Goal: Task Accomplishment & Management: Complete application form

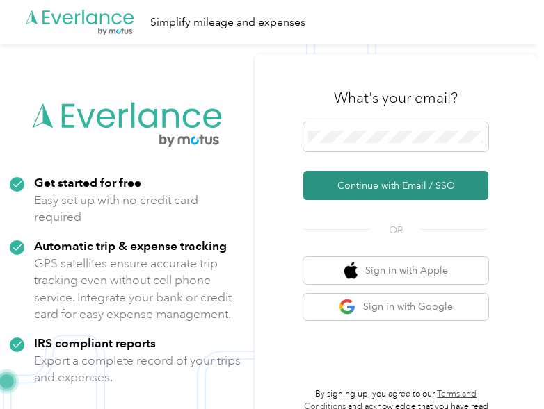
click at [386, 191] on button "Continue with Email / SSO" at bounding box center [395, 185] width 185 height 29
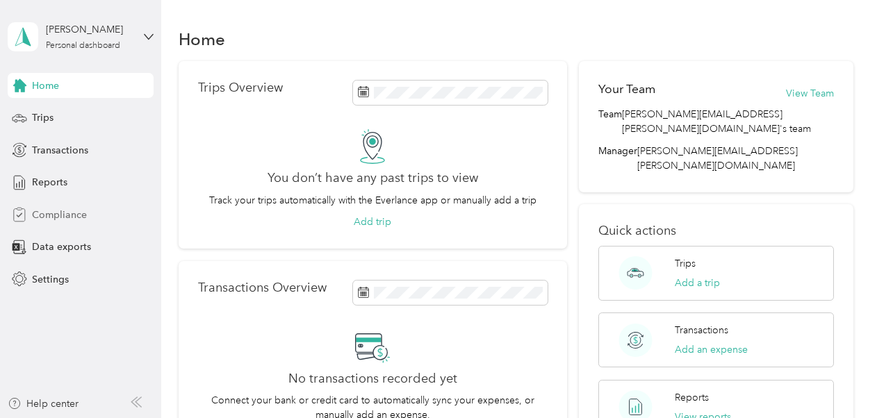
click at [56, 218] on span "Compliance" at bounding box center [59, 215] width 55 height 15
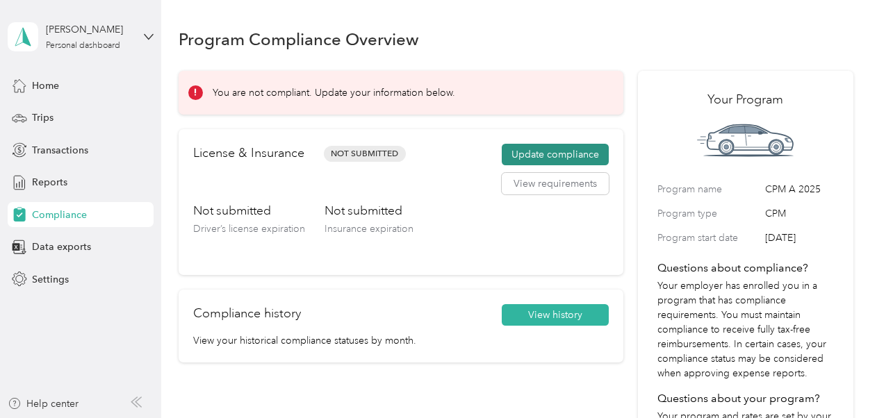
click at [543, 155] on button "Update compliance" at bounding box center [555, 155] width 107 height 22
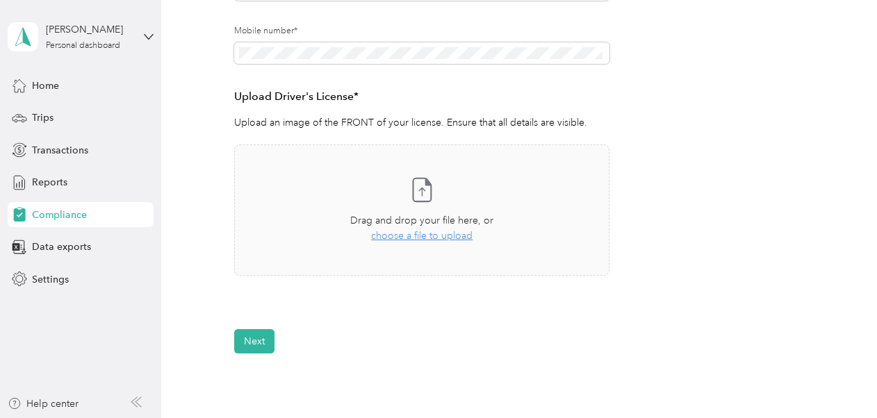
scroll to position [348, 0]
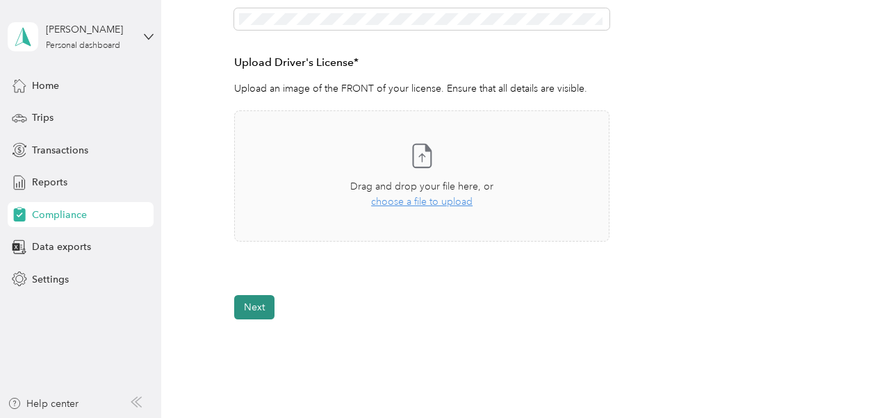
click at [258, 306] on button "Next" at bounding box center [254, 307] width 40 height 24
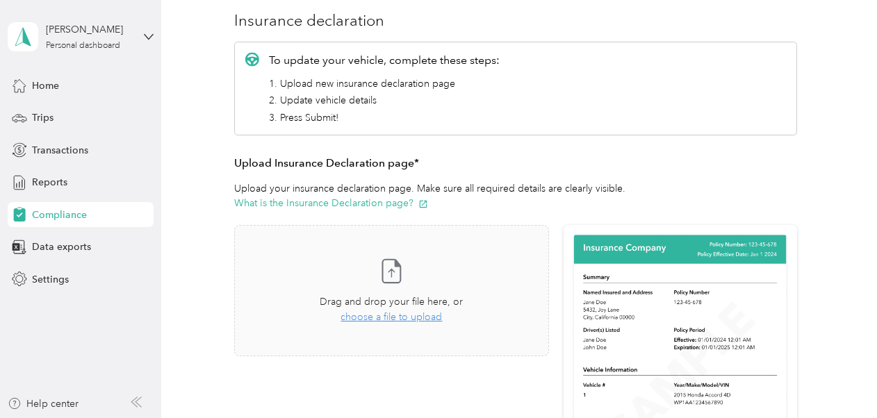
scroll to position [131, 0]
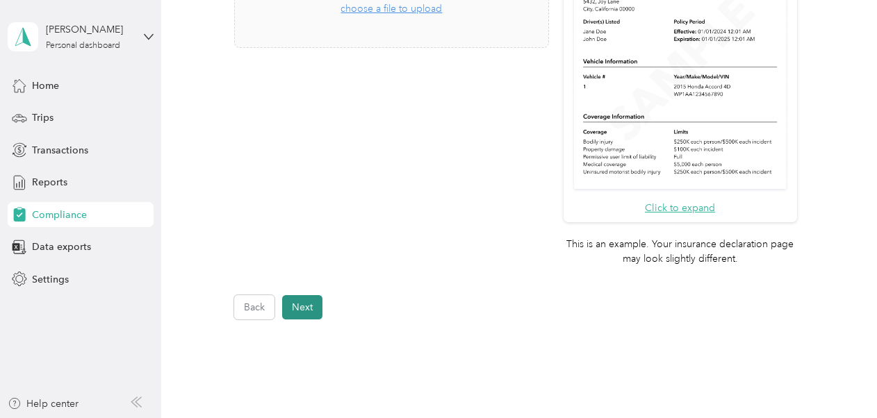
click at [303, 314] on button "Next" at bounding box center [302, 307] width 40 height 24
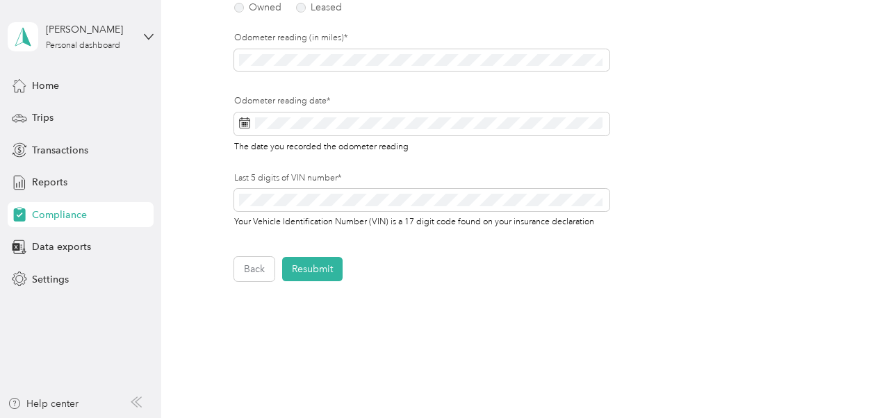
scroll to position [278, 0]
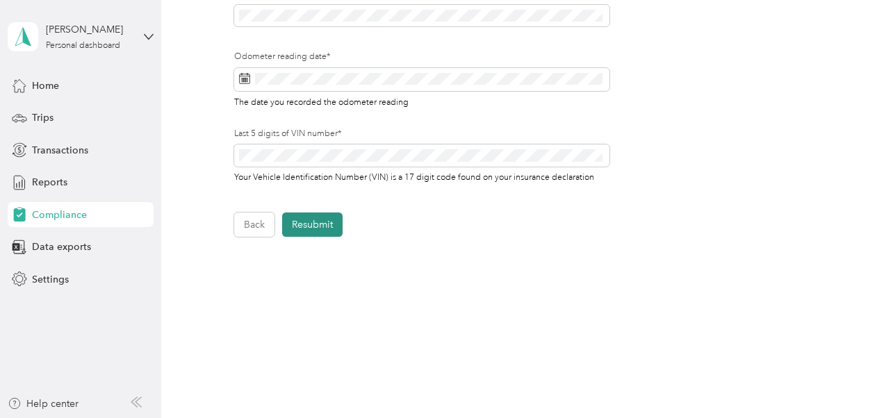
click at [305, 225] on button "Resubmit" at bounding box center [312, 225] width 60 height 24
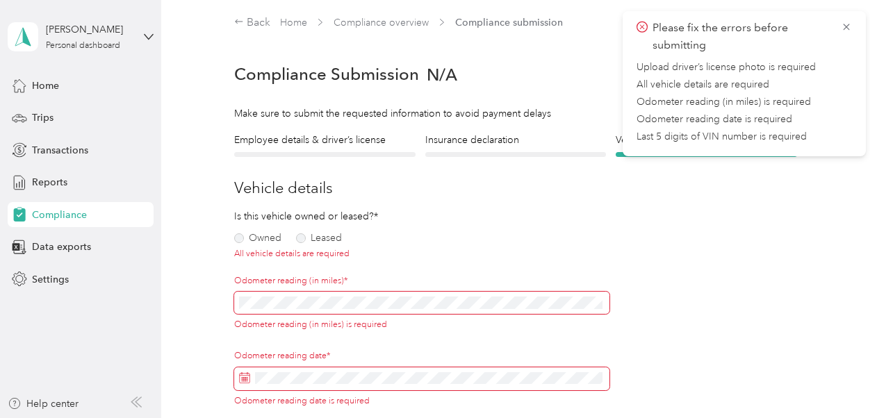
scroll to position [0, 0]
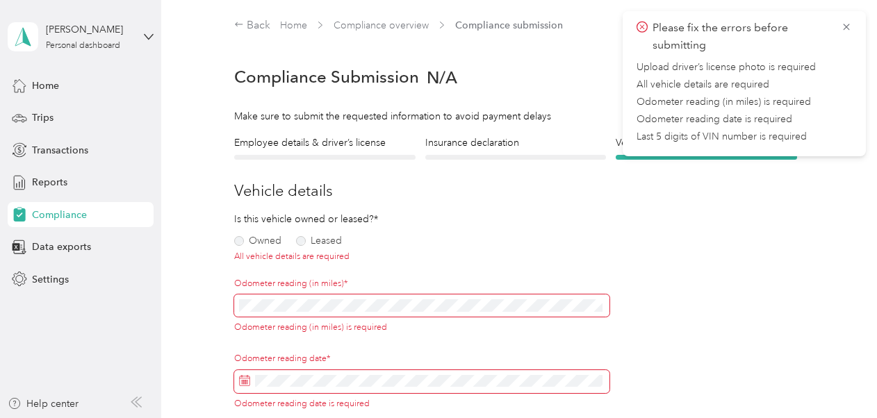
click at [59, 217] on span "Compliance" at bounding box center [59, 215] width 55 height 15
click at [61, 215] on span "Compliance" at bounding box center [59, 215] width 55 height 15
click at [543, 26] on icon at bounding box center [846, 27] width 11 height 13
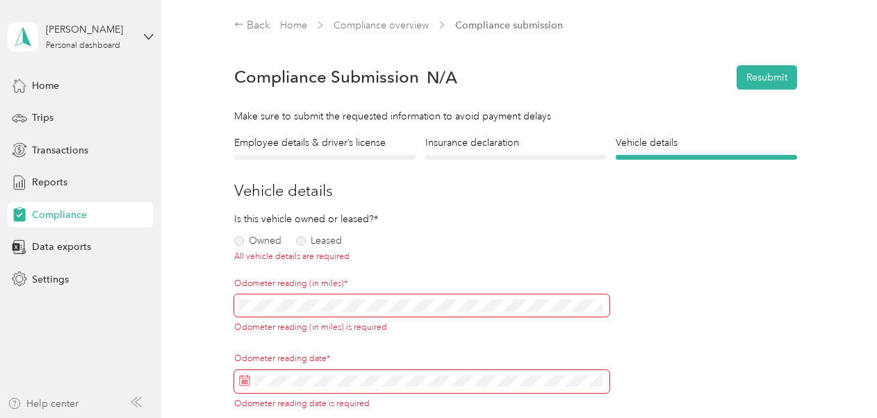
click at [54, 405] on div "Help center" at bounding box center [43, 404] width 71 height 15
click at [327, 153] on div "Employee details & driver’s license License" at bounding box center [324, 148] width 181 height 24
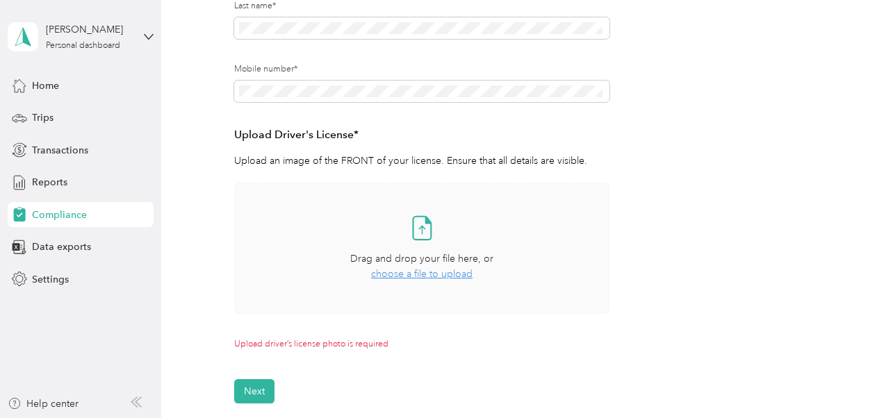
scroll to position [278, 0]
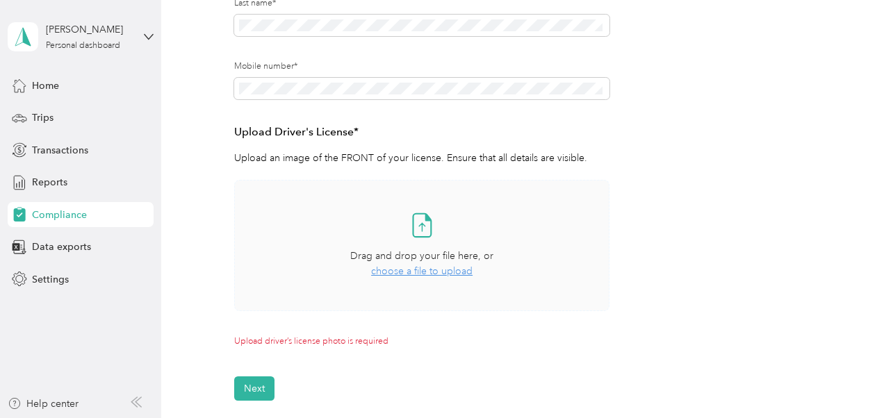
click at [446, 272] on span "choose a file to upload" at bounding box center [421, 272] width 101 height 12
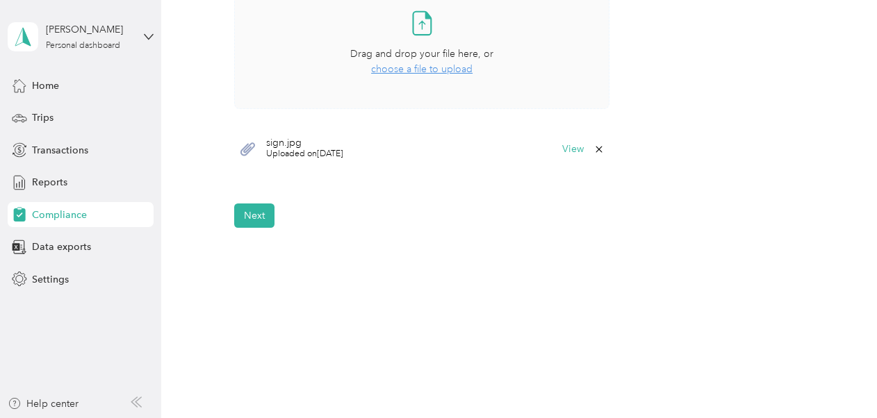
scroll to position [487, 0]
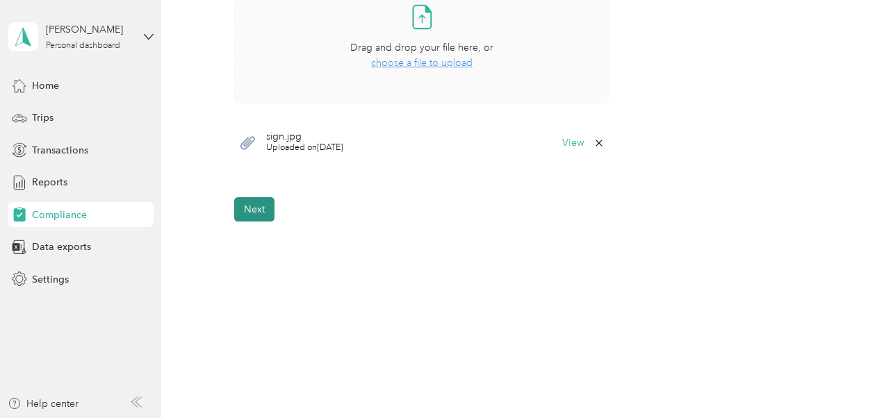
click at [257, 212] on button "Next" at bounding box center [254, 209] width 40 height 24
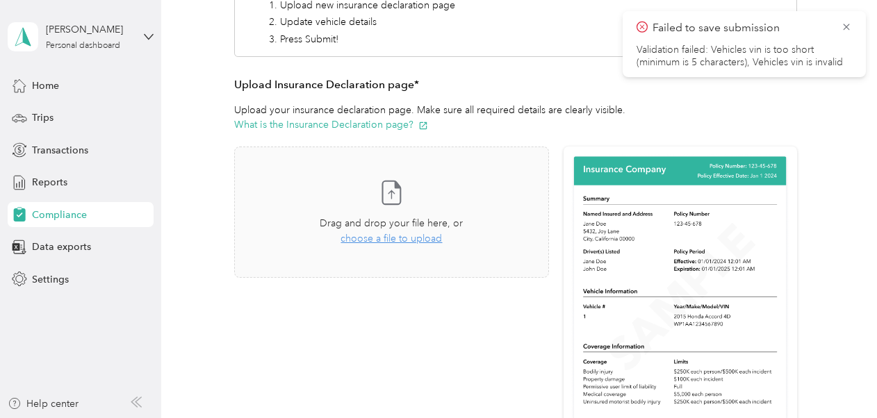
scroll to position [295, 0]
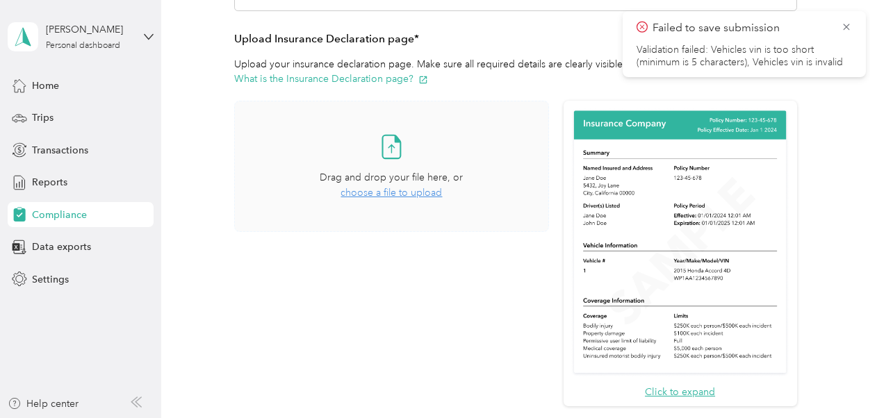
click at [417, 194] on span "choose a file to upload" at bounding box center [391, 193] width 101 height 12
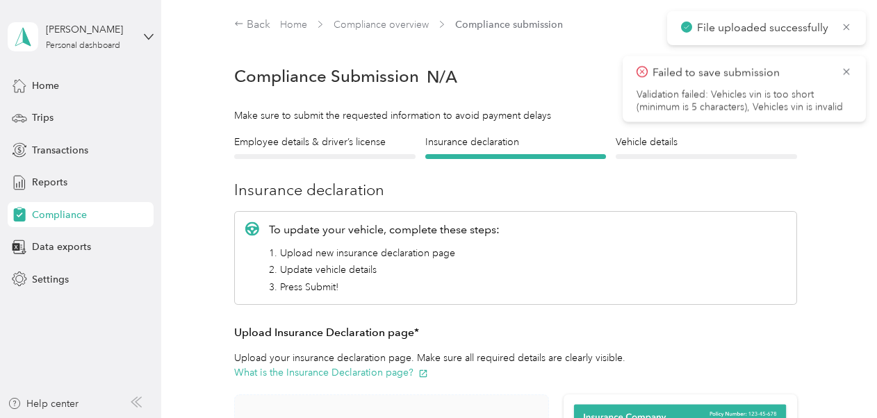
scroll to position [0, 0]
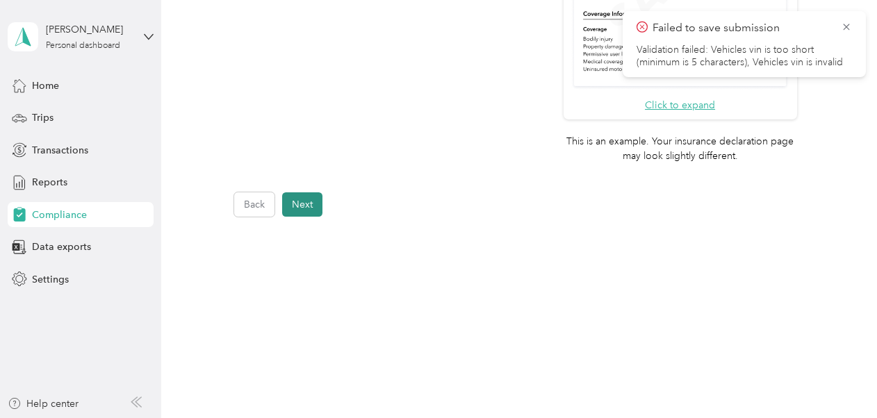
click at [304, 203] on button "Next" at bounding box center [302, 205] width 40 height 24
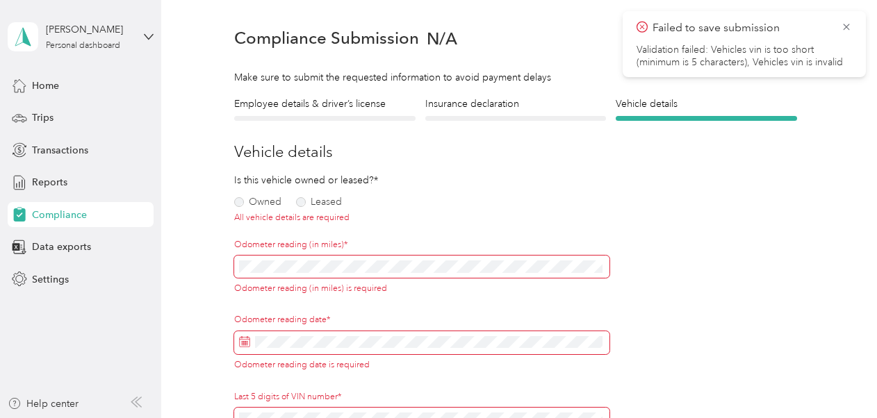
scroll to position [17, 0]
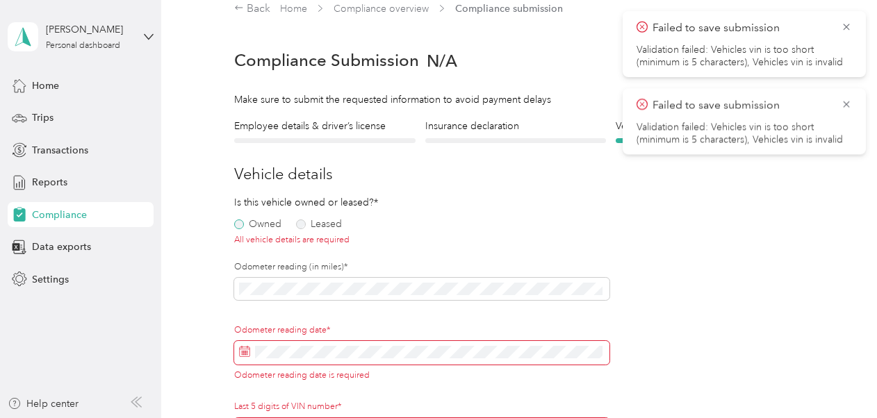
click at [240, 227] on label "Owned" at bounding box center [257, 225] width 47 height 10
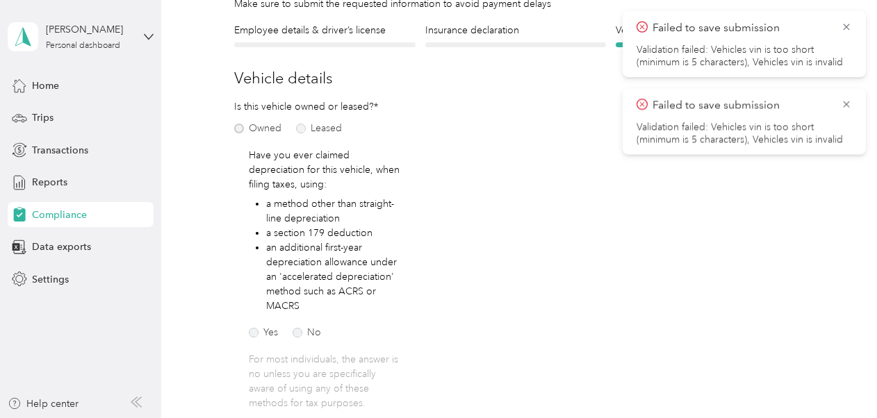
scroll to position [156, 0]
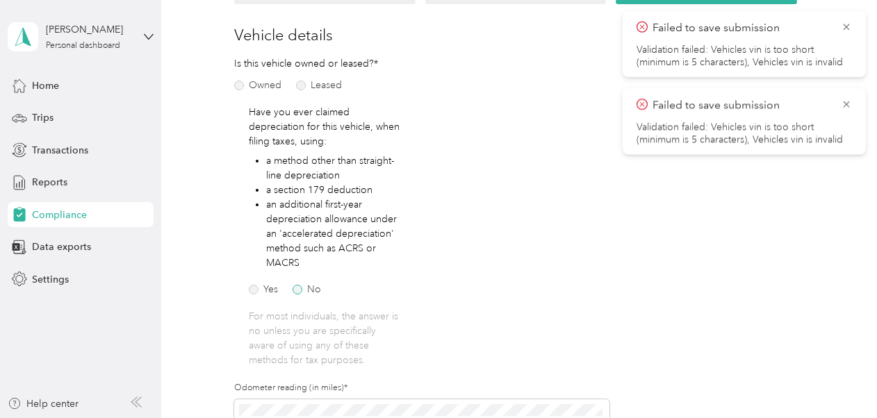
click at [299, 292] on label "No" at bounding box center [307, 290] width 29 height 10
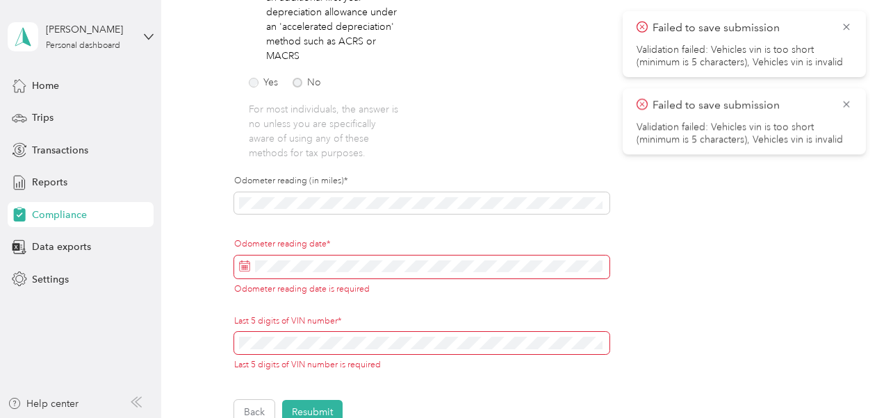
scroll to position [364, 0]
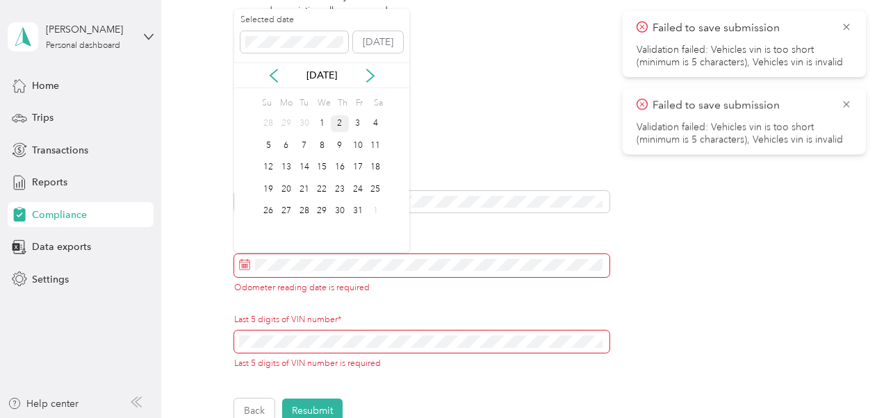
click at [341, 121] on div "2" at bounding box center [340, 123] width 18 height 17
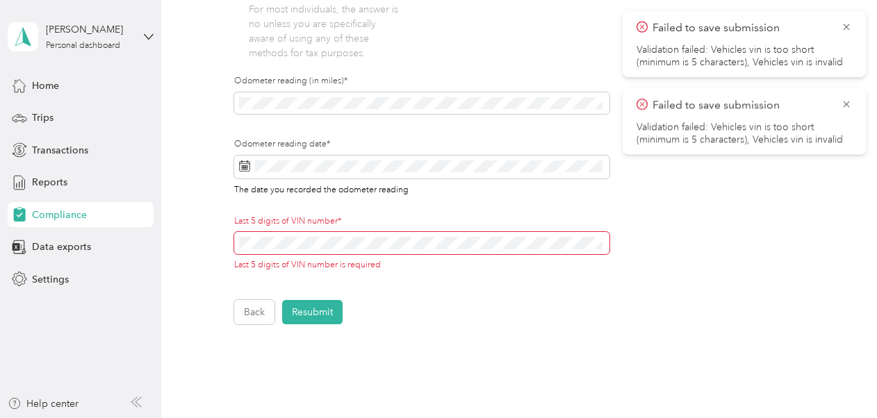
scroll to position [503, 0]
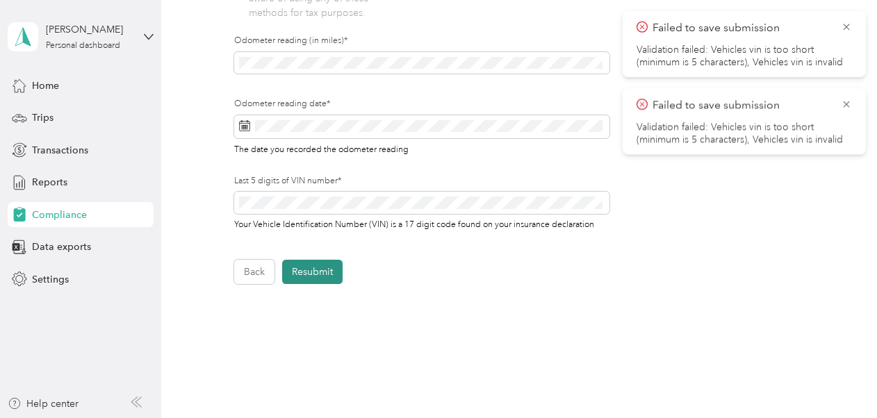
click at [332, 272] on button "Resubmit" at bounding box center [312, 272] width 60 height 24
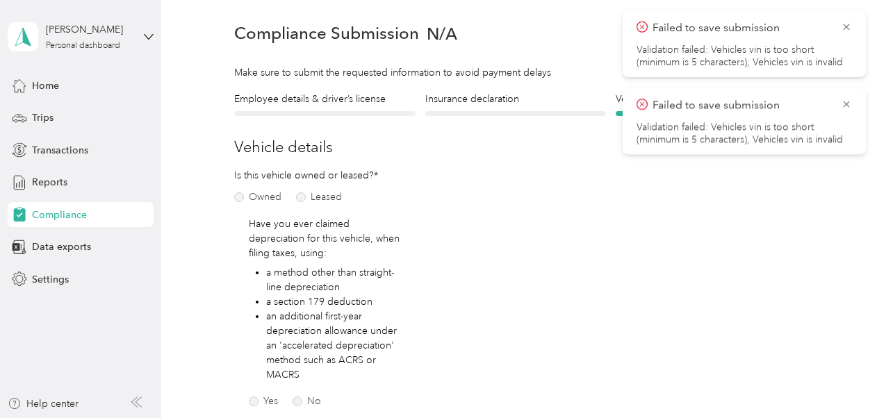
scroll to position [17, 0]
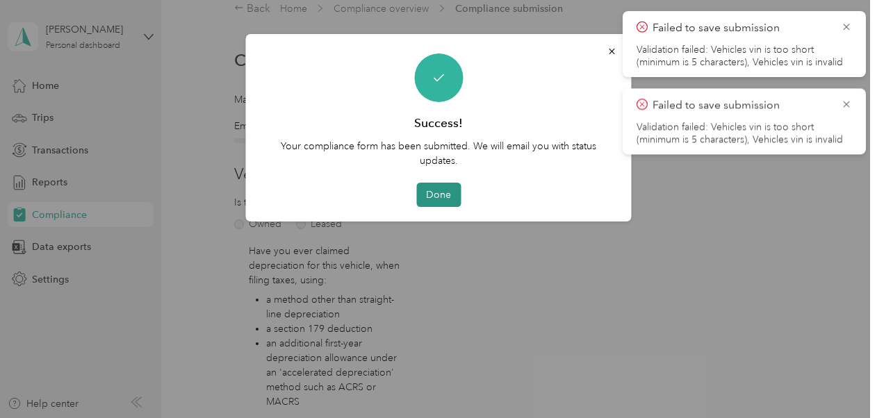
click at [455, 197] on button "Done" at bounding box center [438, 195] width 44 height 24
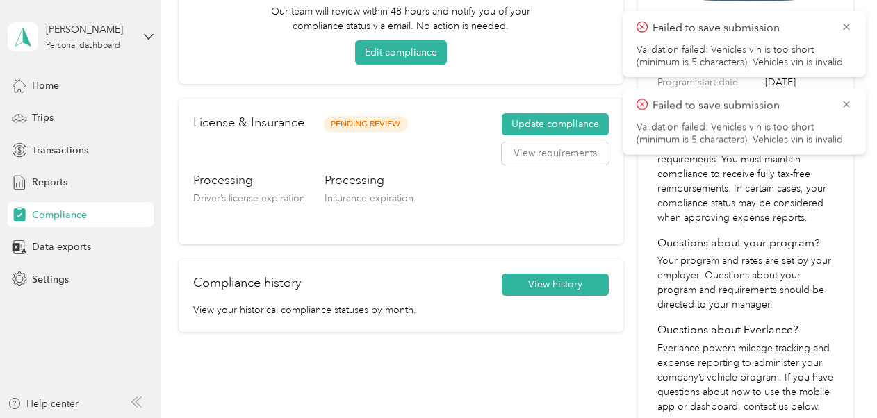
scroll to position [225, 0]
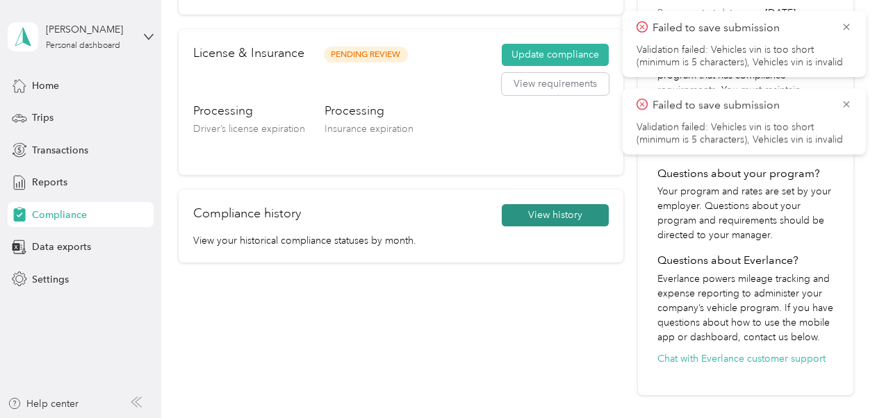
click at [543, 215] on button "View history" at bounding box center [555, 215] width 107 height 22
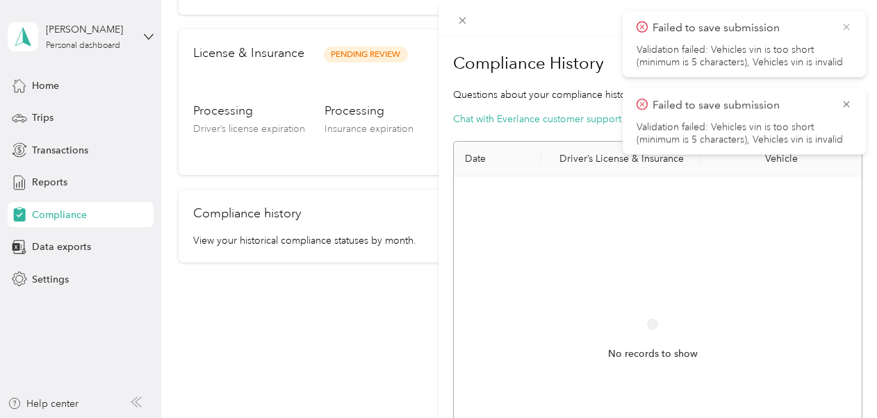
click at [543, 28] on icon at bounding box center [846, 27] width 11 height 13
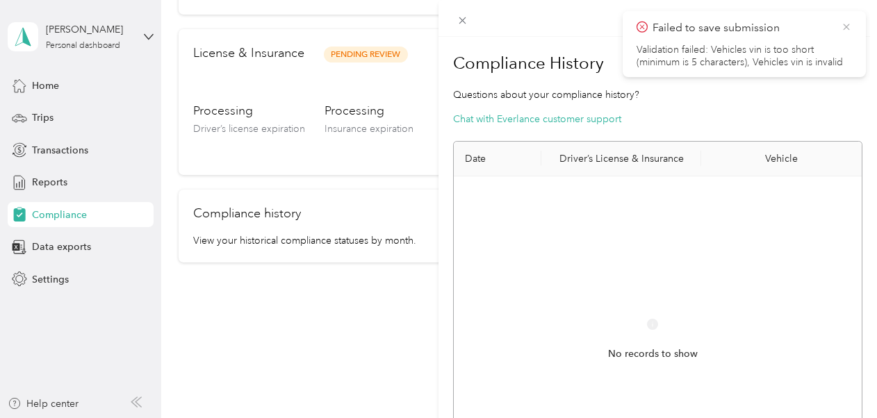
click at [543, 28] on icon at bounding box center [846, 27] width 6 height 6
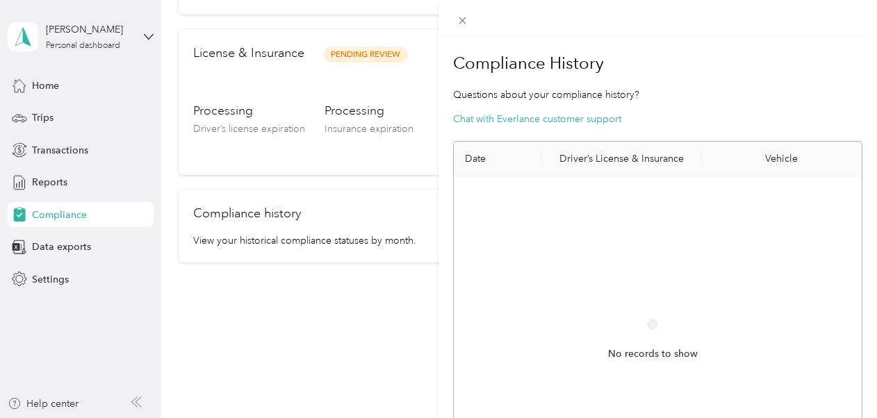
click at [46, 122] on div "Compliance History Questions about your compliance history? Chat with Everlance…" at bounding box center [438, 209] width 877 height 418
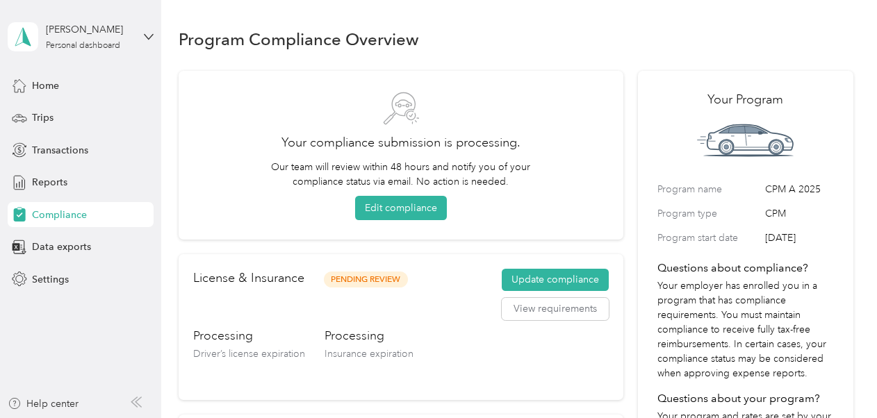
scroll to position [70, 0]
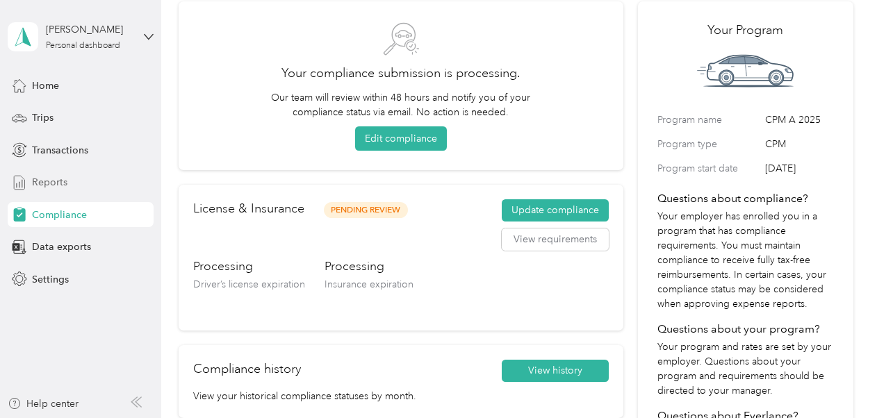
click at [63, 179] on span "Reports" at bounding box center [49, 182] width 35 height 15
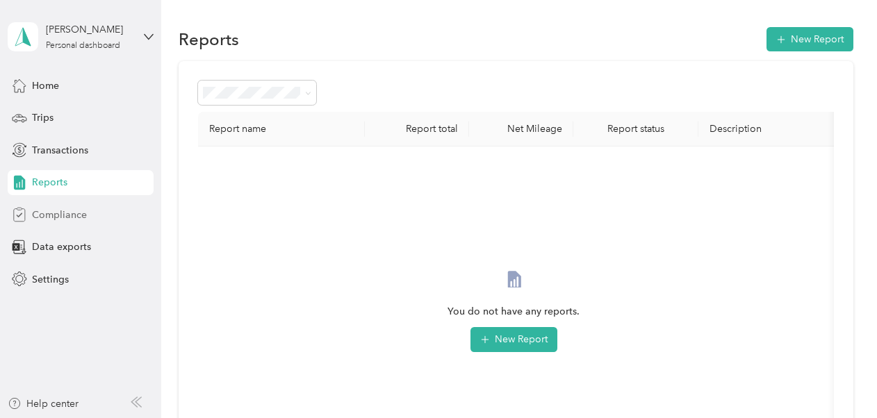
click at [59, 218] on span "Compliance" at bounding box center [59, 215] width 55 height 15
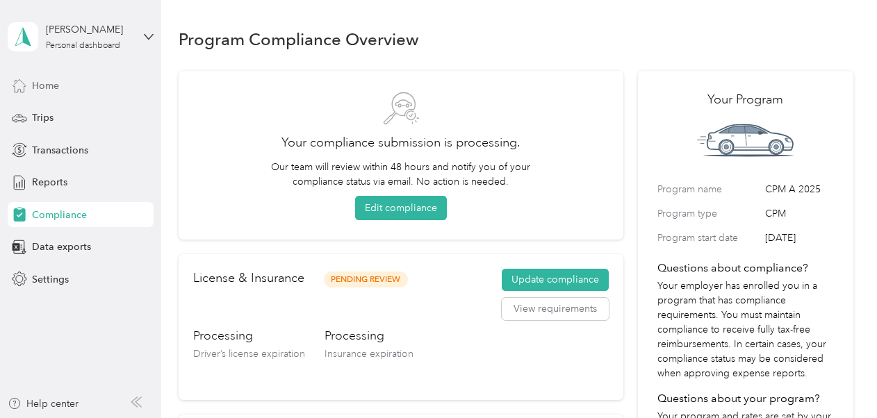
click at [54, 88] on span "Home" at bounding box center [45, 86] width 27 height 15
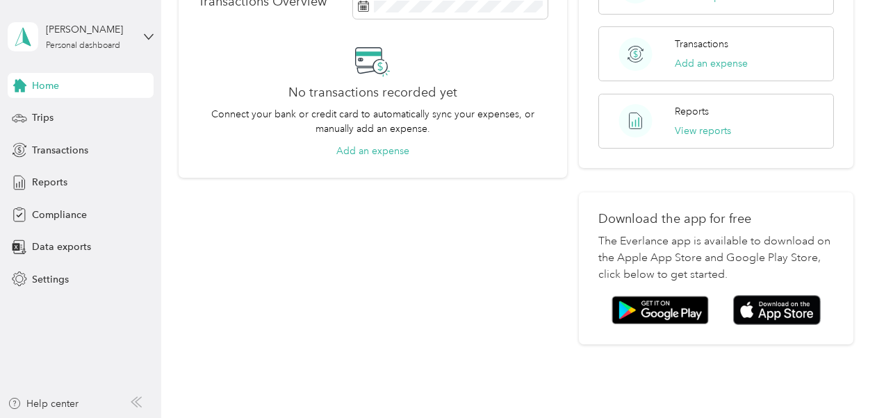
scroll to position [325, 0]
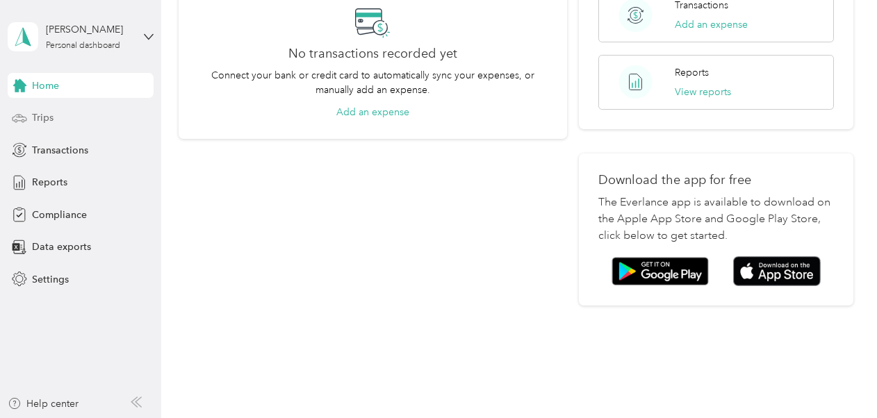
click at [42, 122] on span "Trips" at bounding box center [43, 118] width 22 height 15
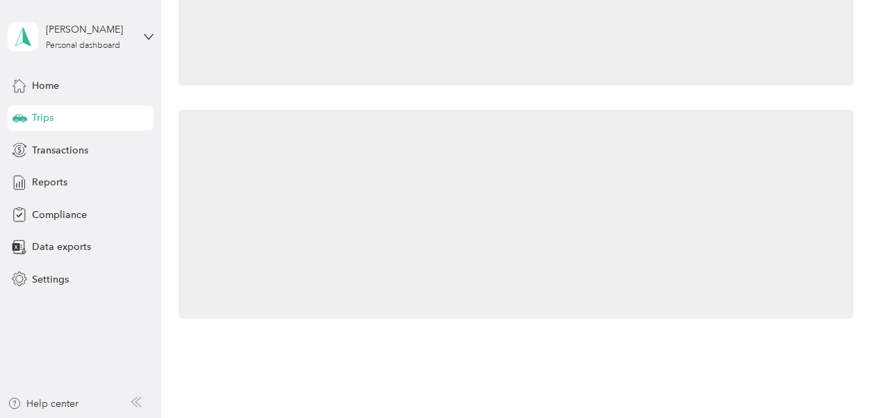
scroll to position [325, 0]
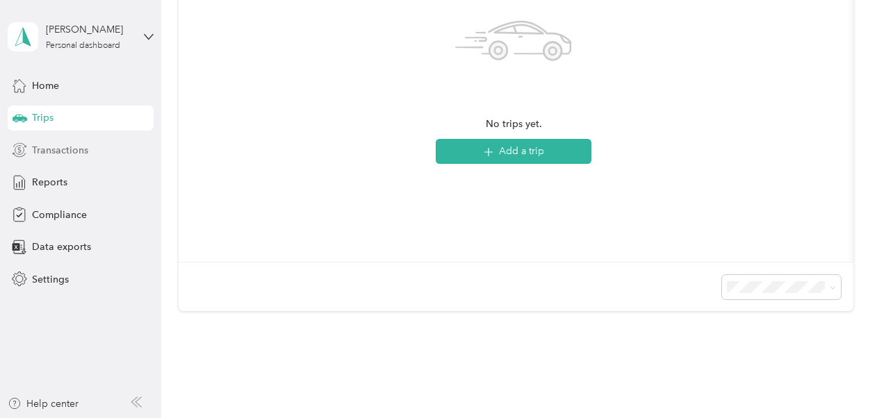
click at [63, 157] on div "Transactions" at bounding box center [81, 150] width 146 height 25
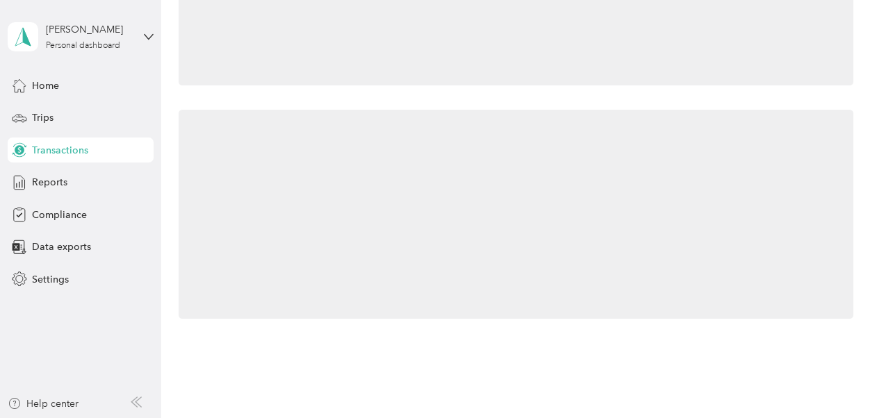
scroll to position [325, 0]
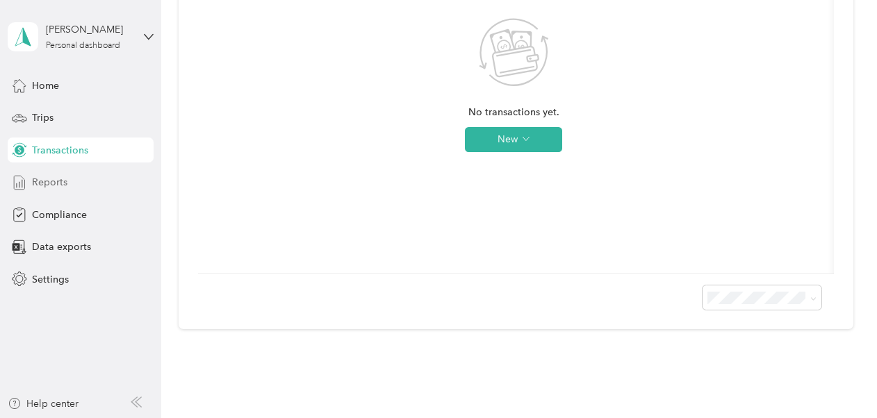
click at [57, 186] on span "Reports" at bounding box center [49, 182] width 35 height 15
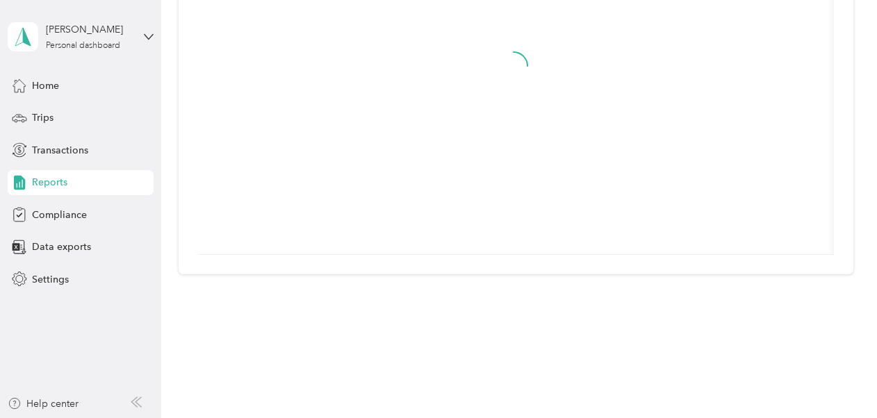
scroll to position [254, 0]
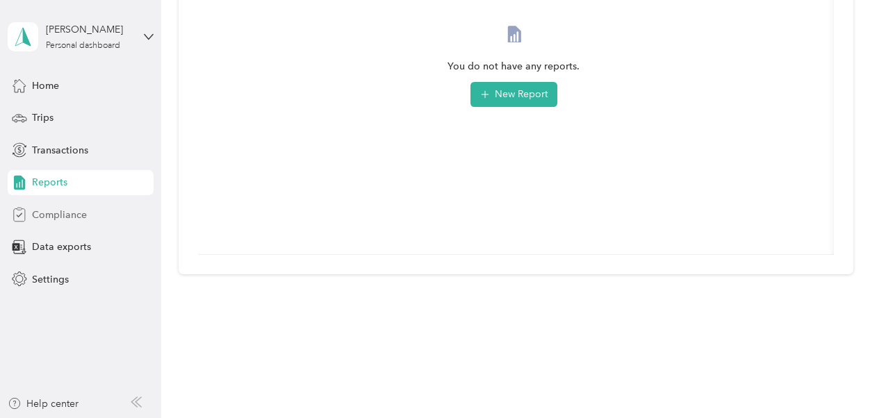
click at [51, 215] on span "Compliance" at bounding box center [59, 215] width 55 height 15
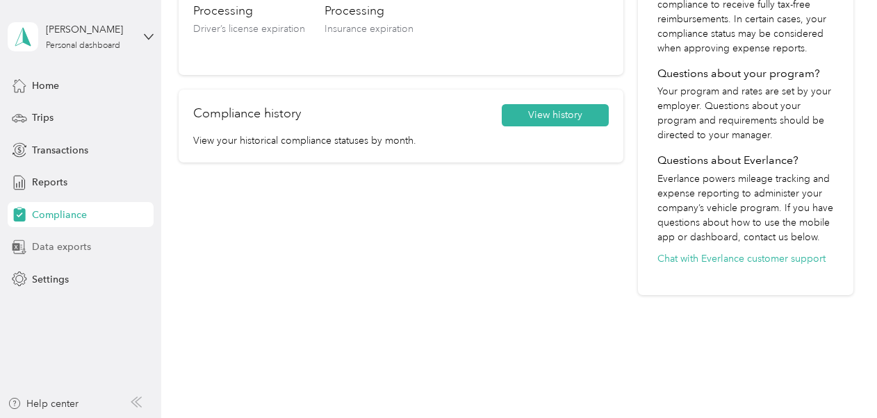
click at [46, 247] on span "Data exports" at bounding box center [61, 247] width 59 height 15
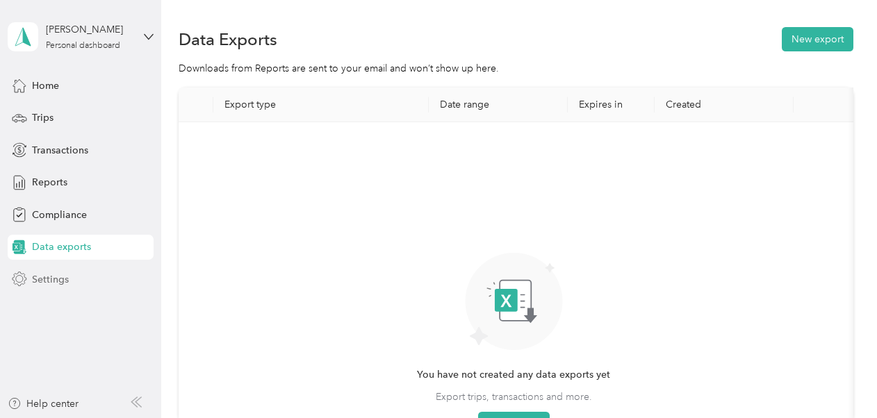
click at [54, 279] on span "Settings" at bounding box center [50, 279] width 37 height 15
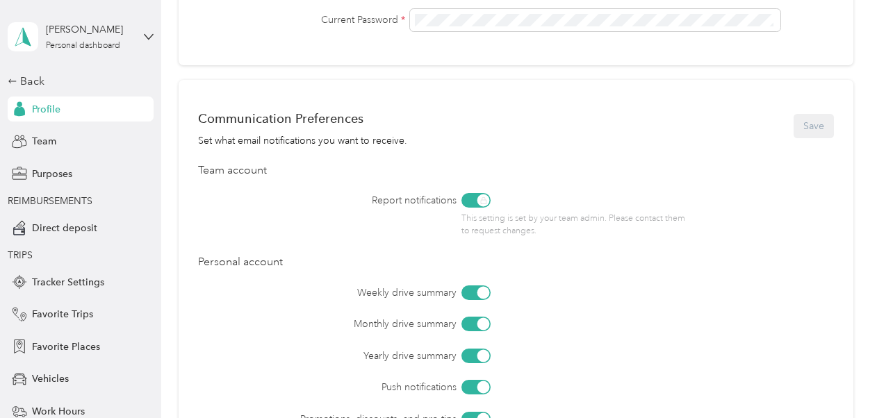
scroll to position [494, 0]
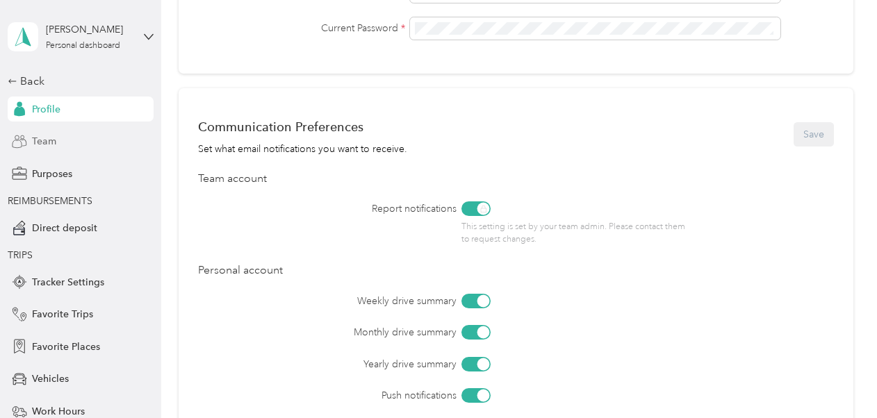
click at [44, 139] on span "Team" at bounding box center [44, 141] width 24 height 15
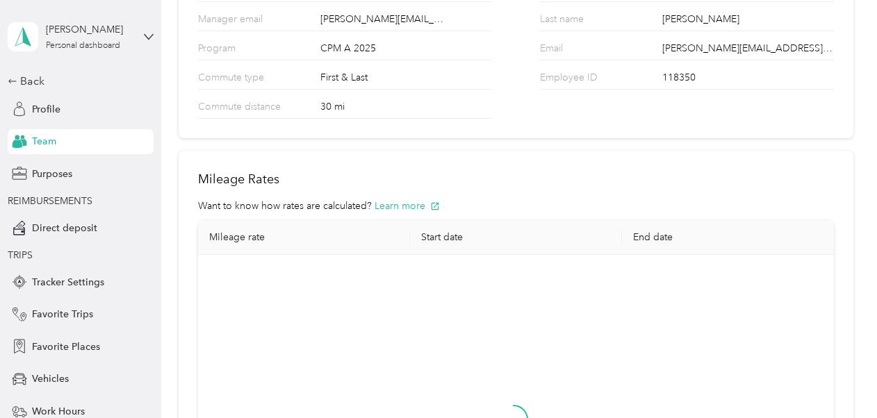
scroll to position [484, 0]
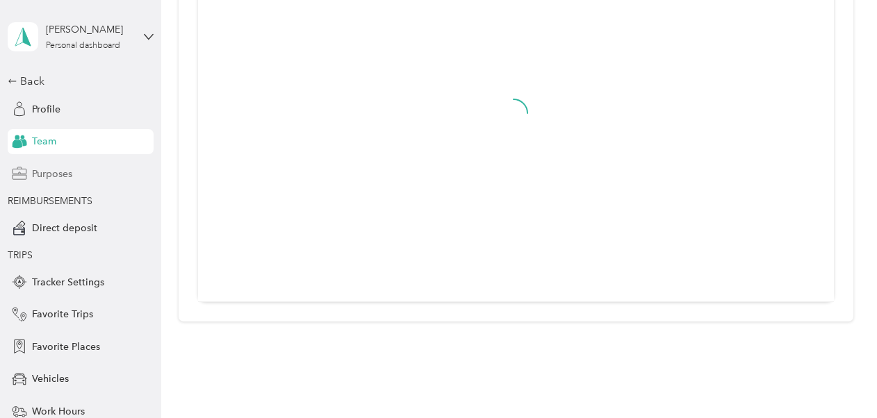
drag, startPoint x: 580, startPoint y: 0, endPoint x: 39, endPoint y: 174, distance: 568.9
click at [39, 174] on span "Purposes" at bounding box center [52, 174] width 40 height 15
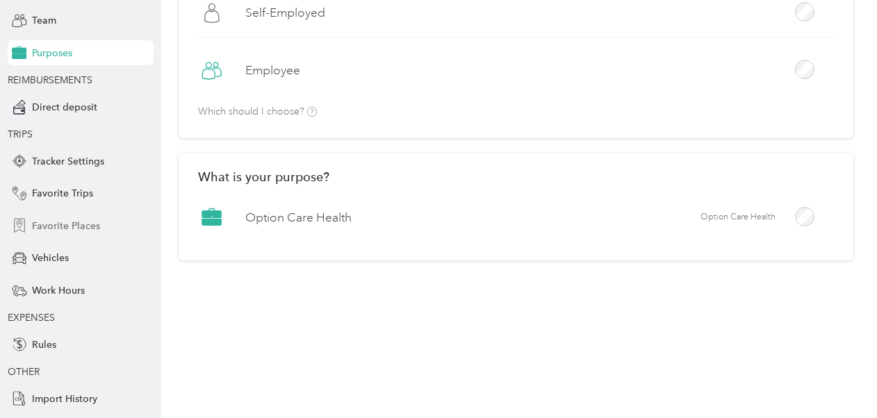
scroll to position [139, 0]
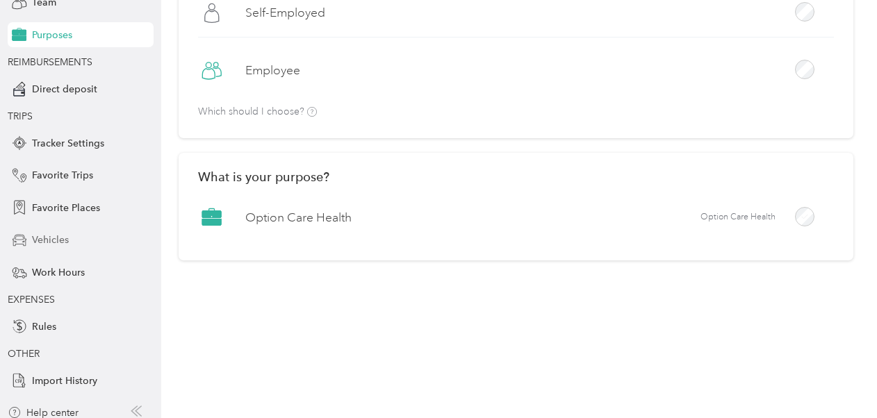
click at [50, 245] on span "Vehicles" at bounding box center [50, 240] width 37 height 15
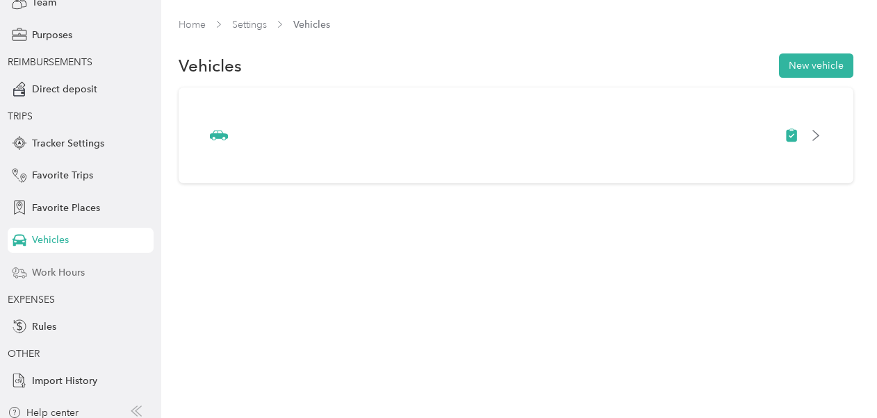
scroll to position [148, 0]
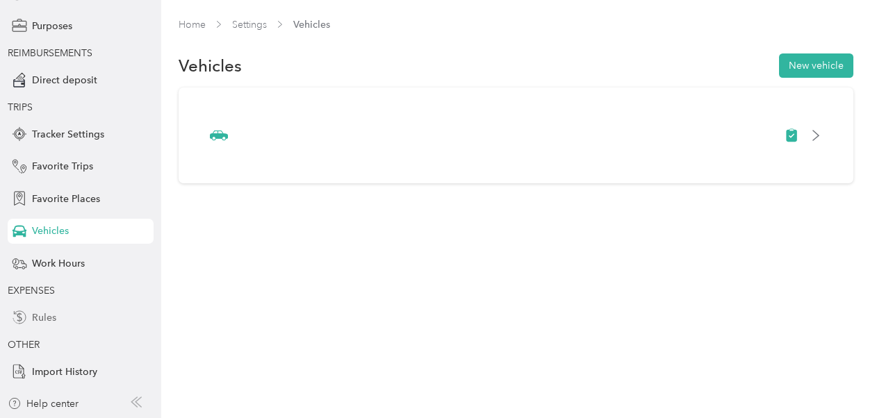
click at [49, 321] on span "Rules" at bounding box center [44, 318] width 24 height 15
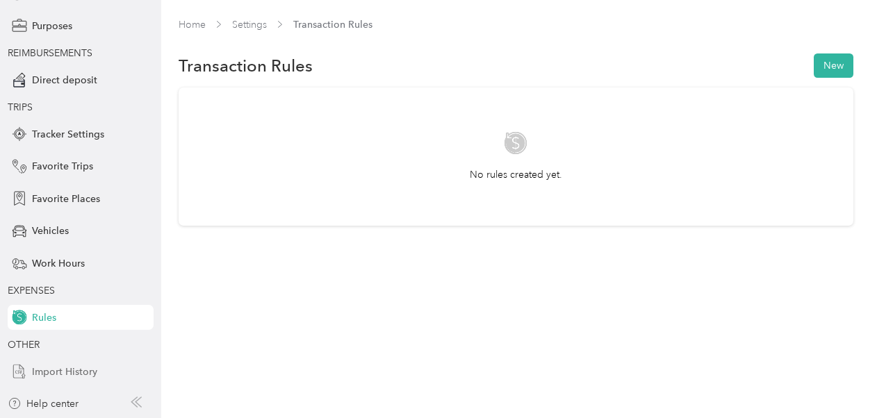
click at [76, 378] on span "Import History" at bounding box center [64, 372] width 65 height 15
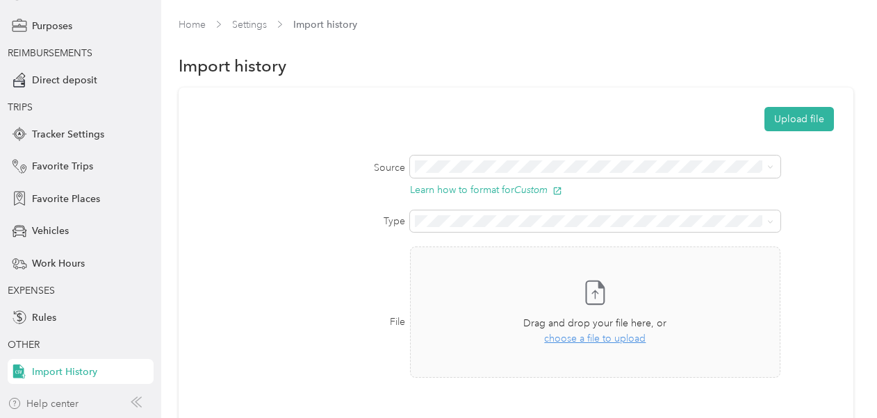
click at [70, 402] on div "Help center" at bounding box center [43, 404] width 71 height 15
